Goal: Check status

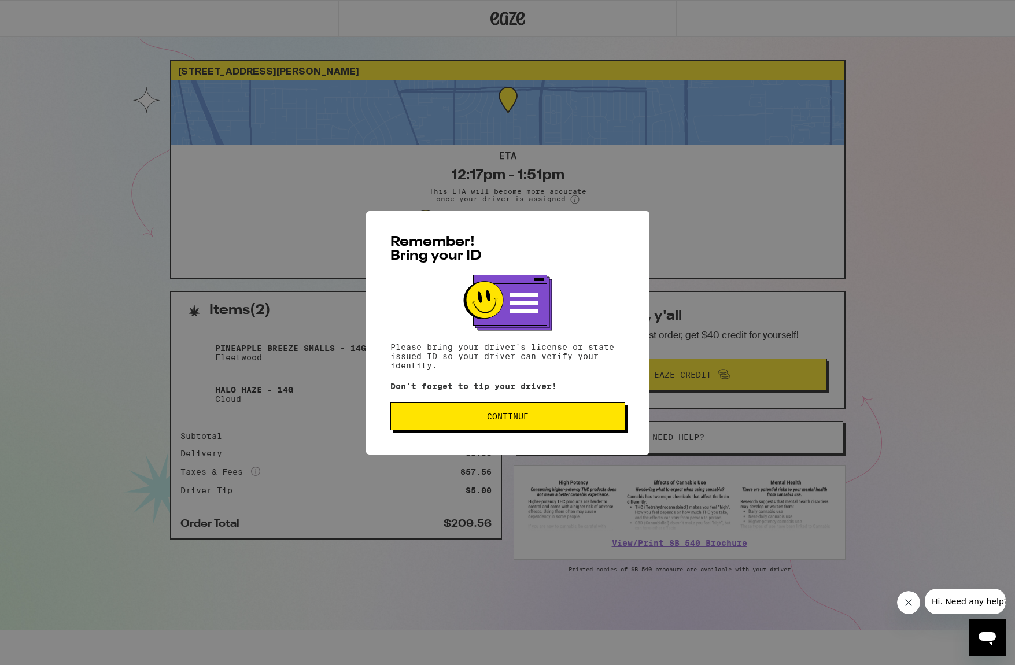
click at [560, 414] on span "Continue" at bounding box center [507, 416] width 215 height 8
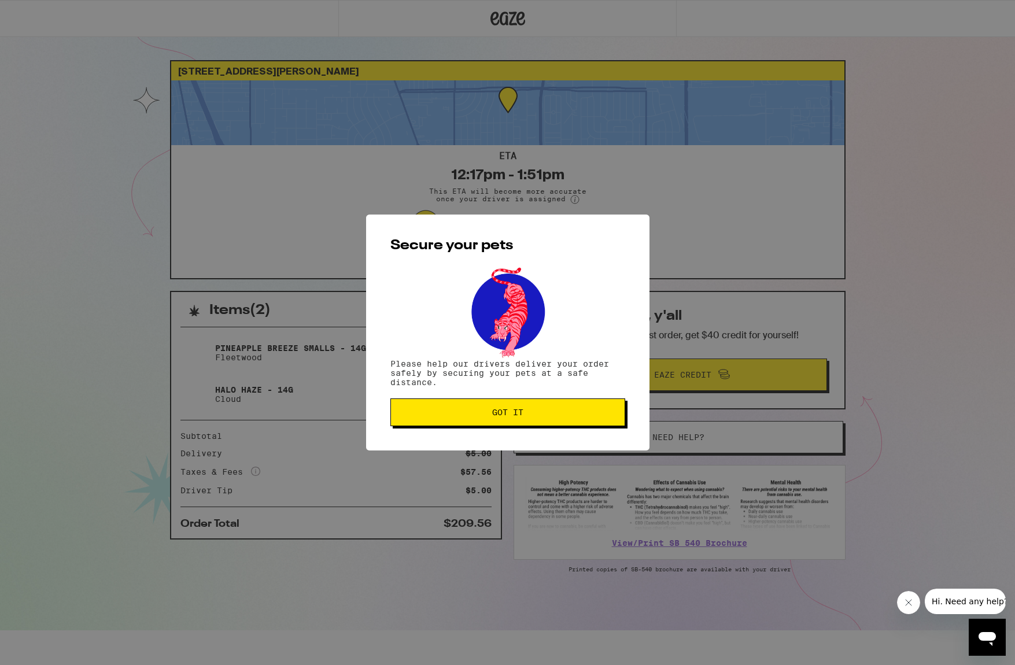
click at [557, 411] on span "Got it" at bounding box center [507, 412] width 215 height 8
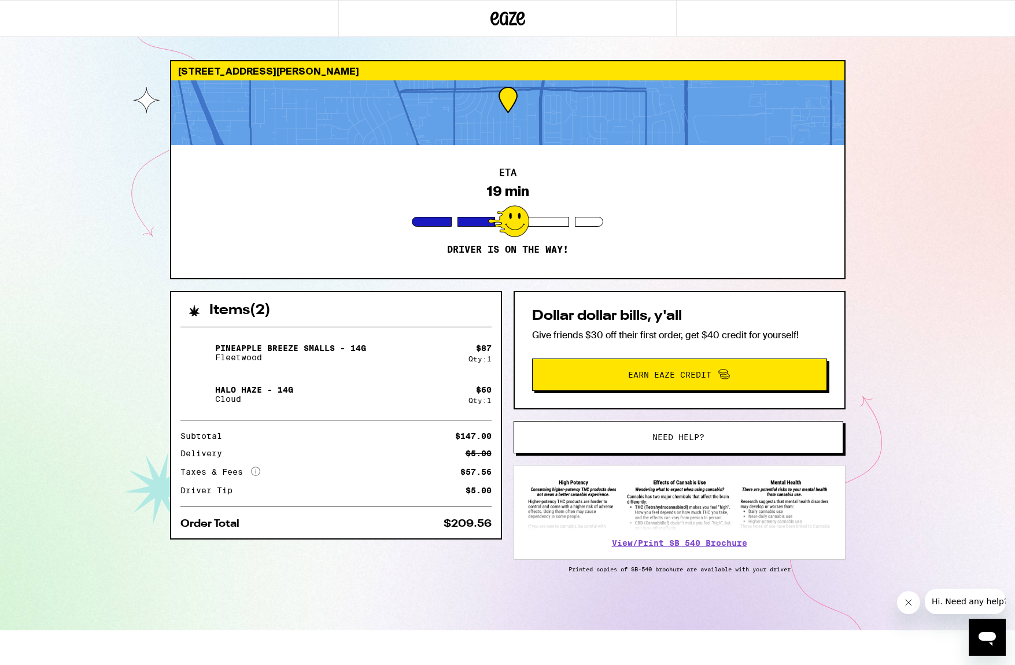
click at [431, 630] on html "4935 Ortega St Sacramento 95820 ETA 19 min Driver is on the way! Items ( 2 ) Pi…" at bounding box center [507, 315] width 1015 height 630
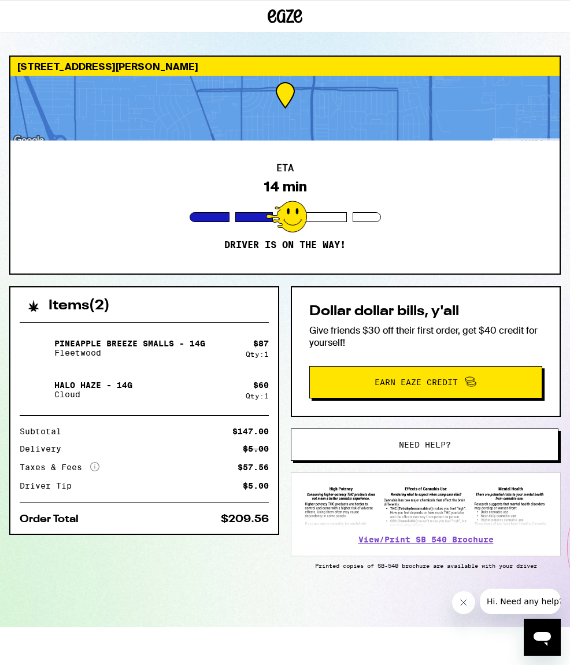
click at [291, 627] on html "4935 Ortega St Sacramento 95820 ETA 14 min Driver is on the way! Items ( 2 ) Pi…" at bounding box center [285, 313] width 570 height 627
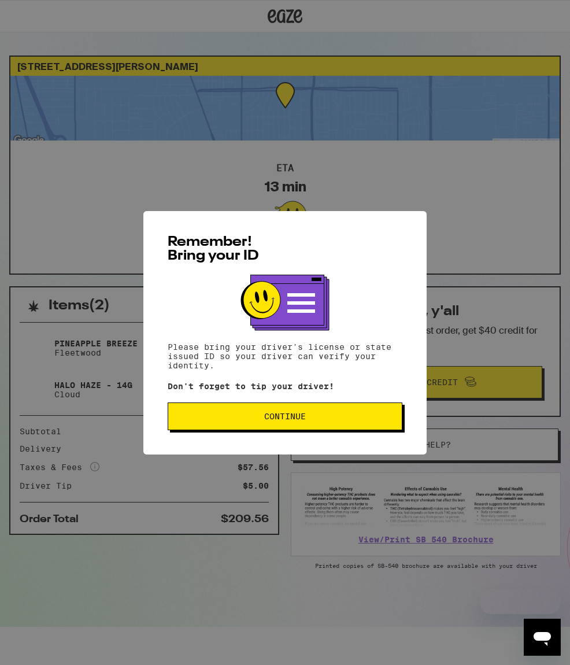
click at [315, 413] on button "Continue" at bounding box center [285, 416] width 235 height 28
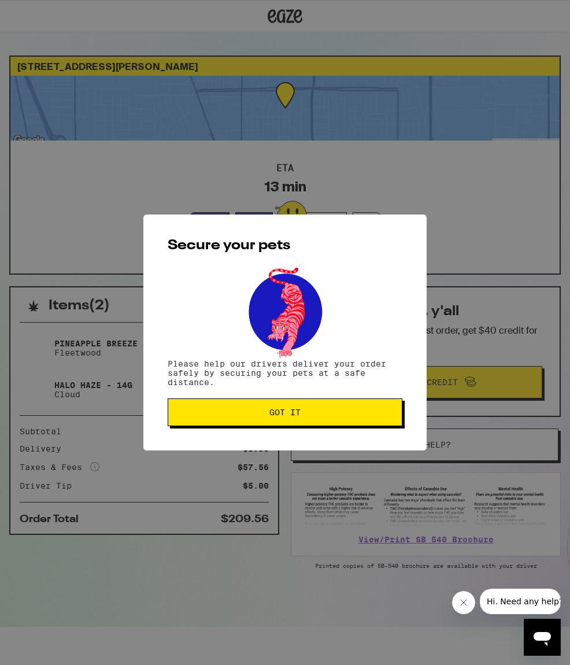
click at [315, 413] on span "Got it" at bounding box center [285, 412] width 215 height 8
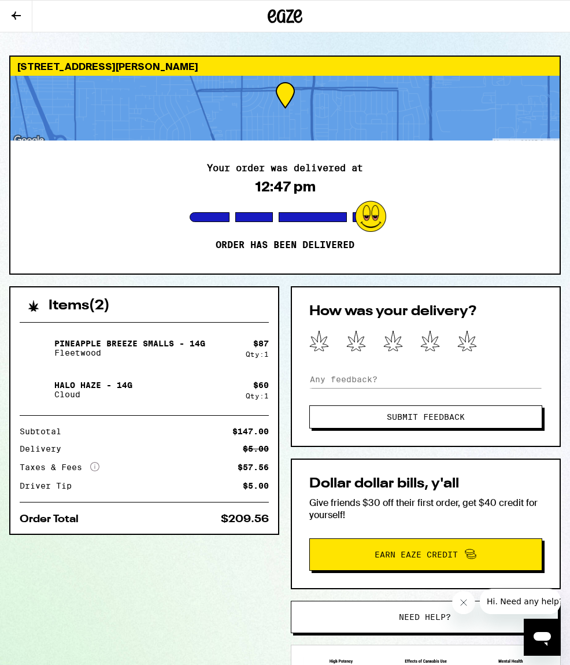
drag, startPoint x: 194, startPoint y: 615, endPoint x: 212, endPoint y: 565, distance: 52.9
click at [193, 611] on div "Items ( 2 ) Pineapple Breeze Smalls - 14g Fleetwood $ 87 Qty: 1 Halo Haze - 14g…" at bounding box center [285, 542] width 552 height 513
